Goal: Information Seeking & Learning: Find specific fact

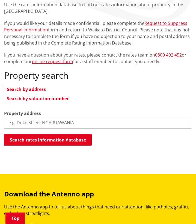
scroll to position [96, 0]
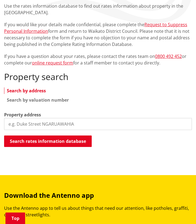
click at [51, 119] on input "search" at bounding box center [98, 124] width 188 height 12
type input "6 Elizabeth street tuakau"
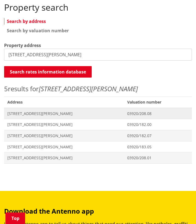
scroll to position [181, 0]
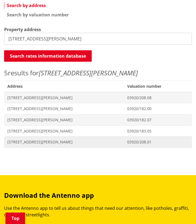
click at [41, 143] on span "[STREET_ADDRESS][PERSON_NAME]" at bounding box center [63, 141] width 113 height 5
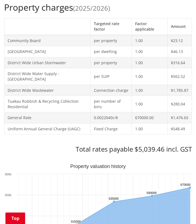
scroll to position [251, 0]
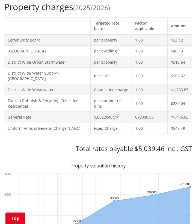
click at [66, 144] on h3 "Total rates payable $5,039.46 incl. GST" at bounding box center [98, 148] width 188 height 8
click at [155, 12] on div "Property charges (2025/2026) Targeted rate factor Factor applicable Amount Comm…" at bounding box center [98, 77] width 188 height 151
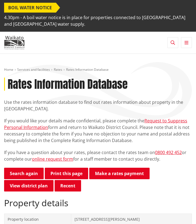
scroll to position [0, 0]
click at [22, 42] on img at bounding box center [14, 43] width 20 height 14
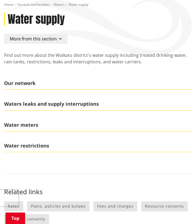
scroll to position [72, 0]
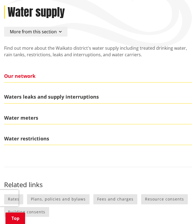
click at [29, 71] on span "Our network" at bounding box center [98, 76] width 188 height 13
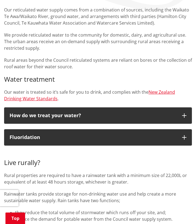
scroll to position [110, 0]
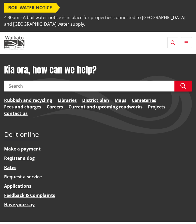
click at [97, 87] on input "Search" at bounding box center [89, 85] width 170 height 11
type input "property"
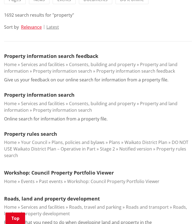
scroll to position [131, 0]
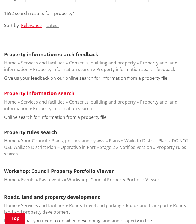
click at [54, 95] on link "Property information search" at bounding box center [39, 93] width 70 height 7
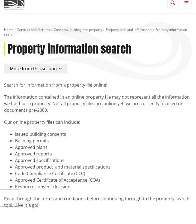
scroll to position [37, 0]
